Goal: Task Accomplishment & Management: Complete application form

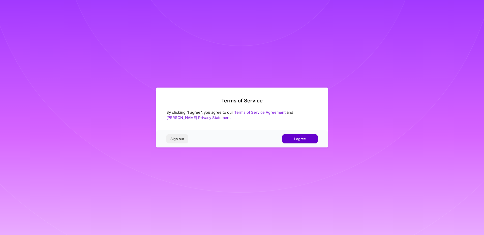
click at [296, 139] on span "I agree" at bounding box center [300, 139] width 12 height 5
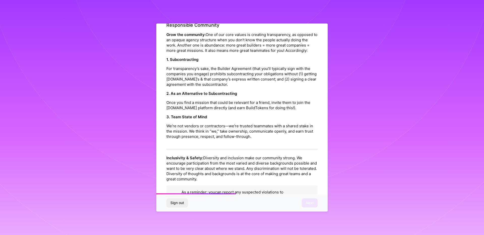
scroll to position [496, 0]
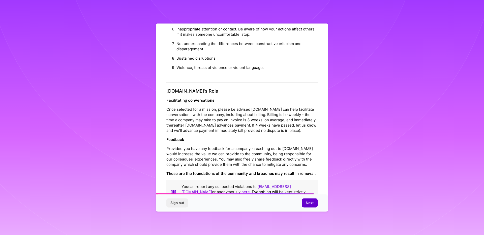
click at [304, 203] on button "Next" at bounding box center [310, 203] width 16 height 9
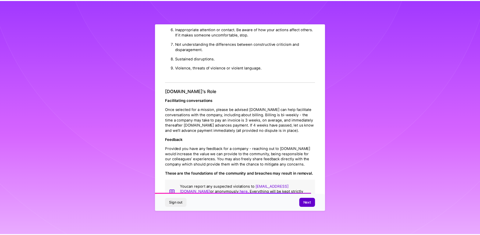
scroll to position [0, 0]
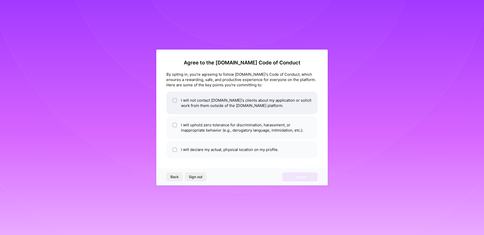
click at [190, 102] on li "I will not contact [DOMAIN_NAME]'s clients about my application or solicit work…" at bounding box center [241, 103] width 151 height 23
checkbox input "true"
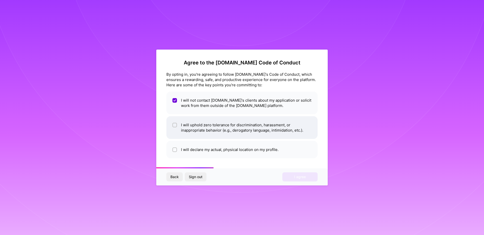
click at [191, 124] on li "I will uphold zero tolerance for discrimination, harassment, or inappropriate b…" at bounding box center [241, 127] width 151 height 23
checkbox input "true"
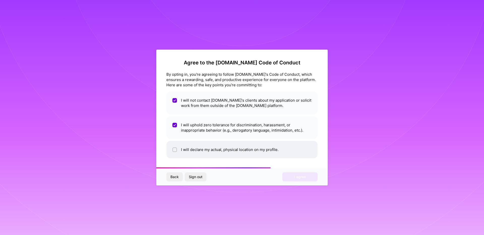
click at [198, 151] on li "I will declare my actual, physical location on my profile." at bounding box center [241, 149] width 151 height 17
checkbox input "true"
click at [295, 176] on span "I agree" at bounding box center [300, 177] width 12 height 5
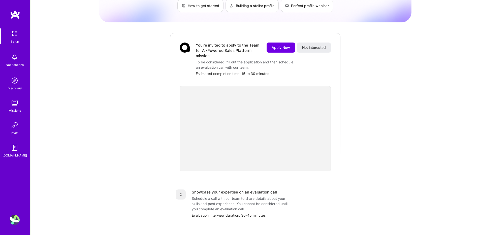
scroll to position [44, 0]
click at [19, 77] on img at bounding box center [15, 81] width 10 height 10
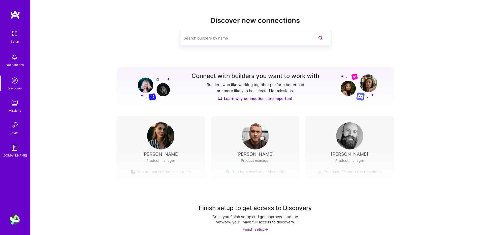
click at [24, 57] on div "Notifications" at bounding box center [14, 59] width 31 height 17
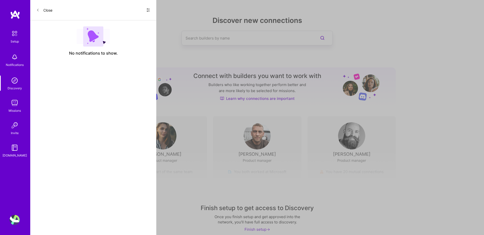
click at [17, 39] on div "Setup" at bounding box center [15, 41] width 8 height 5
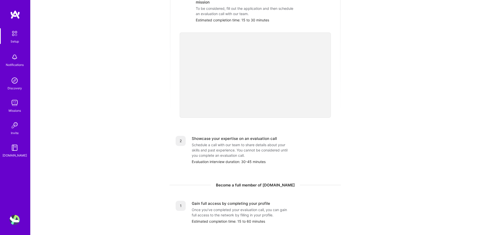
scroll to position [161, 0]
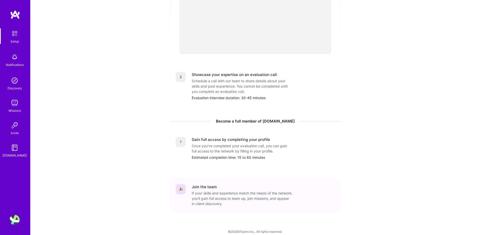
click at [18, 148] on img at bounding box center [15, 148] width 10 height 10
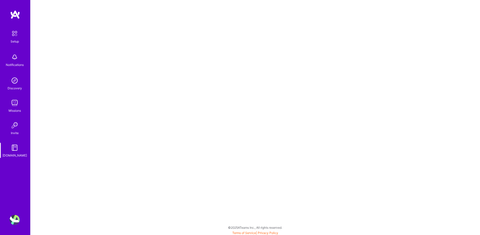
click at [25, 123] on link "Invite" at bounding box center [14, 127] width 31 height 15
